Goal: Information Seeking & Learning: Learn about a topic

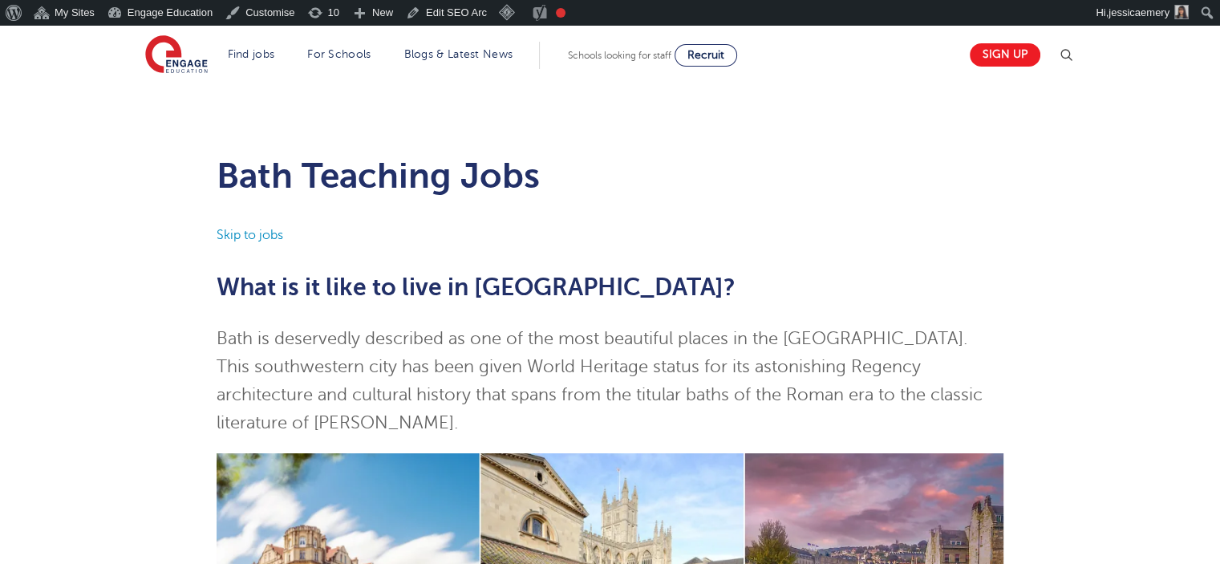
click at [273, 233] on link "Skip to jobs" at bounding box center [250, 235] width 67 height 14
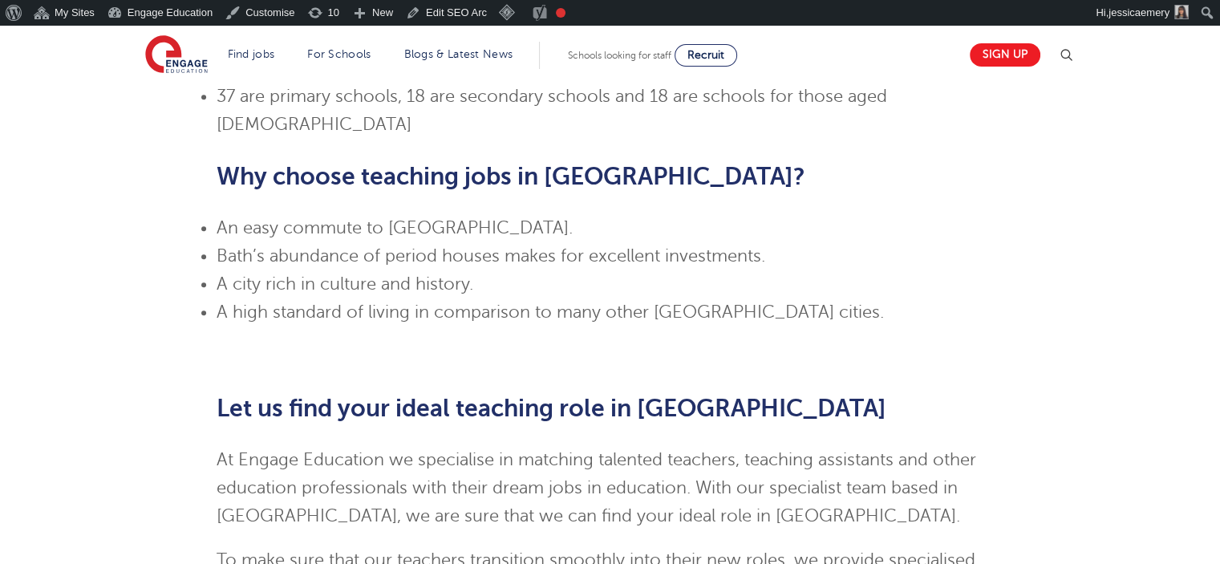
scroll to position [1737, 0]
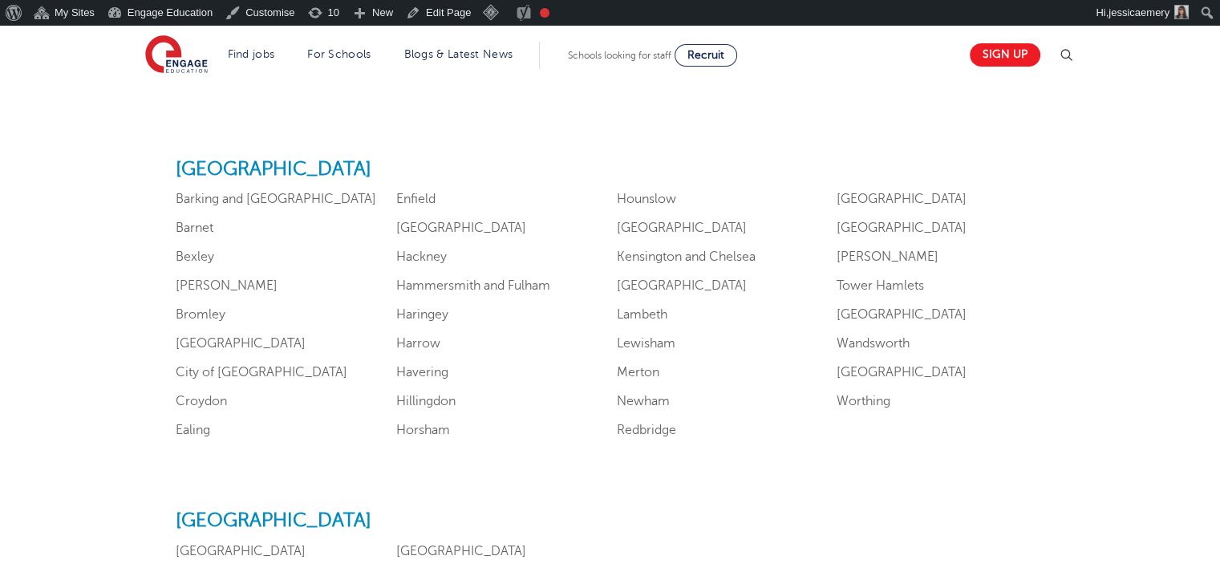
scroll to position [962, 0]
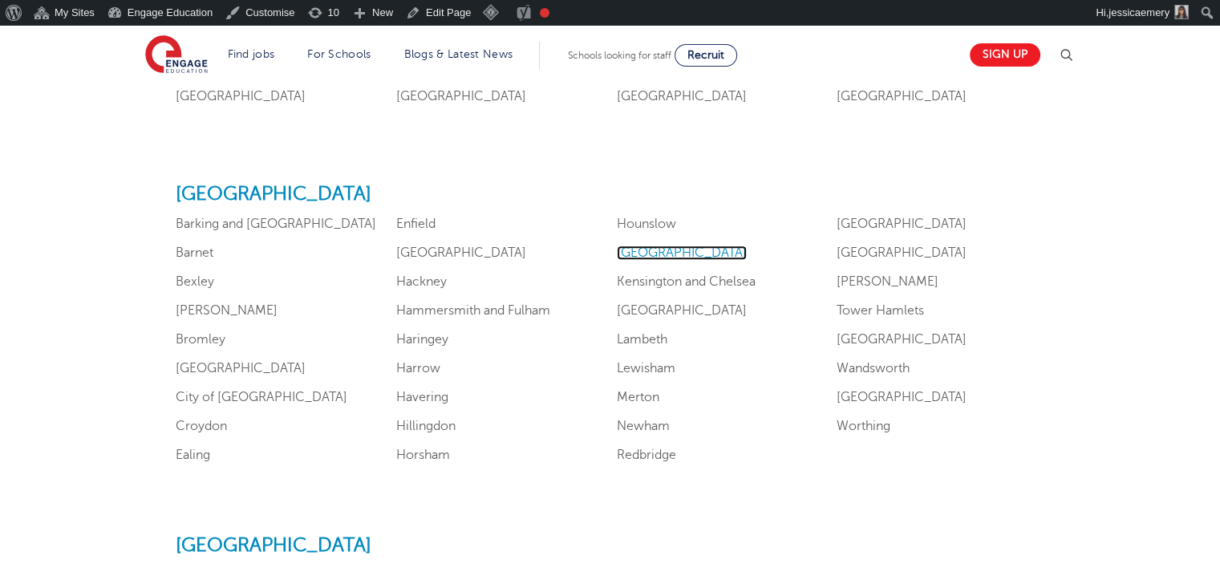
click at [644, 257] on link "Islington" at bounding box center [682, 252] width 130 height 14
